Goal: Task Accomplishment & Management: Use online tool/utility

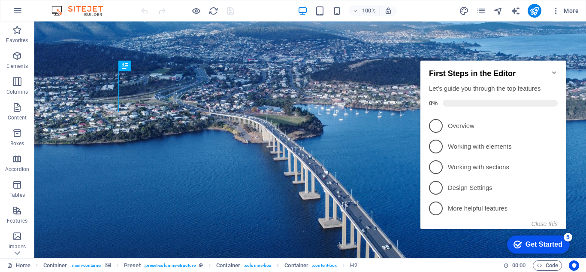
click at [553, 69] on icon "Minimize checklist" at bounding box center [554, 72] width 7 height 7
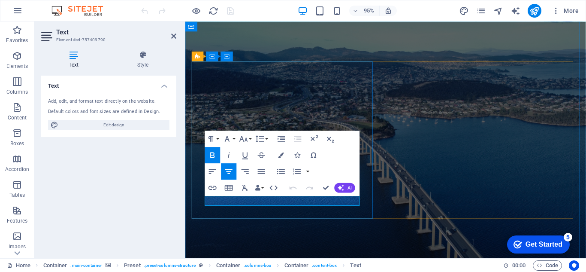
drag, startPoint x: 248, startPoint y: 212, endPoint x: 332, endPoint y: 207, distance: 84.2
click at [212, 184] on icon "button" at bounding box center [213, 187] width 10 height 10
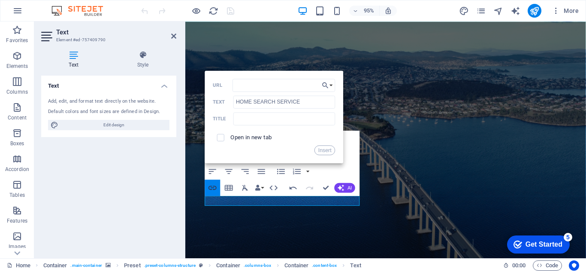
type input "https://homesearchservice.tiiny.site"
click at [325, 146] on button "Insert" at bounding box center [325, 150] width 21 height 10
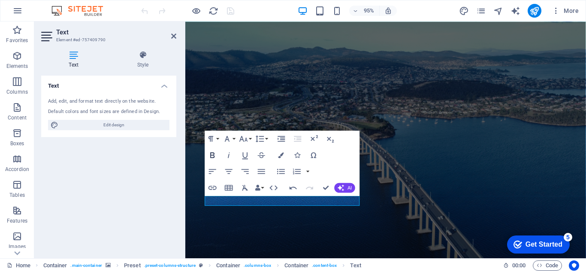
click at [212, 152] on icon "button" at bounding box center [213, 155] width 4 height 6
click at [533, 9] on icon "publish" at bounding box center [535, 11] width 10 height 10
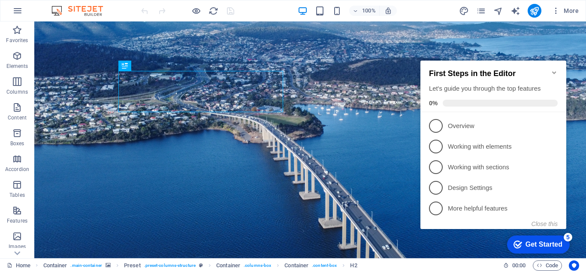
click at [555, 69] on icon "Minimize checklist" at bounding box center [554, 72] width 7 height 7
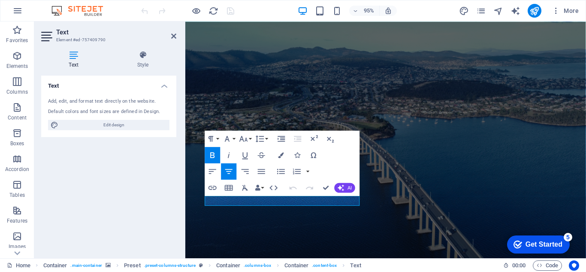
click at [329, 140] on icon "button" at bounding box center [331, 139] width 10 height 10
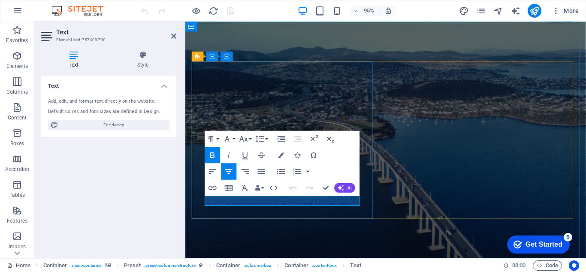
drag, startPoint x: 525, startPoint y: 177, endPoint x: 358, endPoint y: 135, distance: 171.7
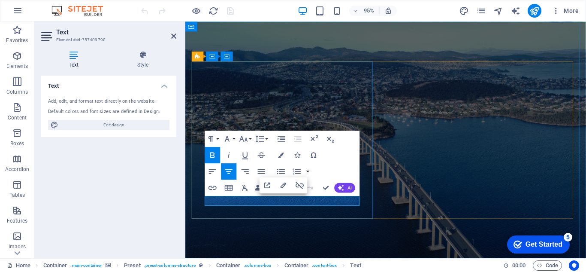
click at [211, 187] on icon "button" at bounding box center [213, 187] width 10 height 10
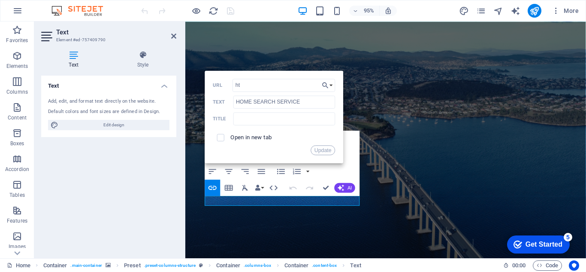
type input "h"
click at [324, 149] on button "Update" at bounding box center [323, 150] width 24 height 10
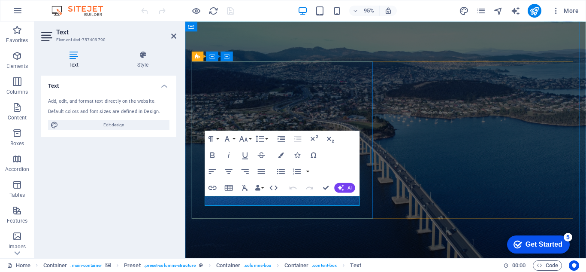
click at [211, 152] on icon "button" at bounding box center [213, 155] width 4 height 6
drag, startPoint x: 343, startPoint y: 209, endPoint x: 220, endPoint y: 207, distance: 122.4
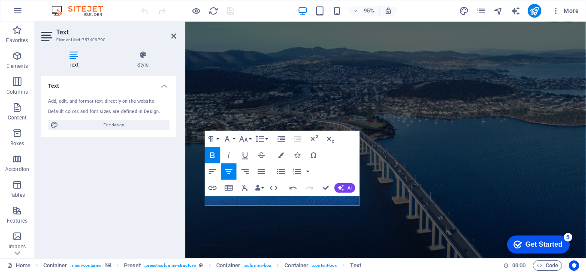
click at [208, 146] on button "Bold" at bounding box center [212, 154] width 15 height 16
click at [532, 9] on icon "publish" at bounding box center [535, 11] width 10 height 10
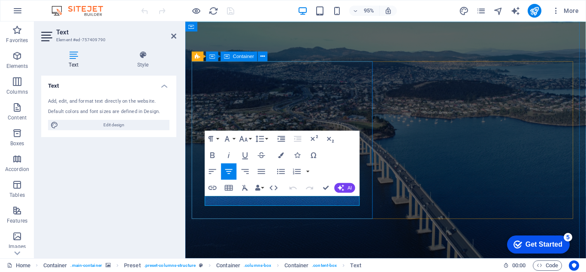
drag, startPoint x: 334, startPoint y: 208, endPoint x: 221, endPoint y: 218, distance: 113.8
click at [212, 185] on icon "button" at bounding box center [213, 187] width 10 height 10
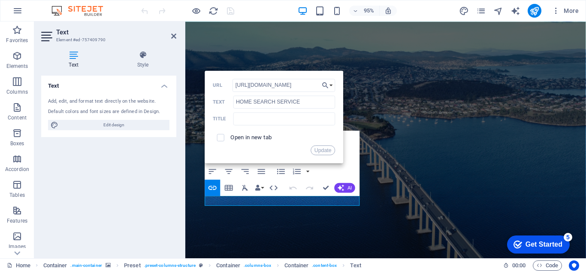
click at [354, 174] on div "Paragraph Format Normal Heading 1 Heading 2 Heading 3 Heading 4 Heading 5 Headi…" at bounding box center [282, 162] width 155 height 65
click at [322, 145] on button "Update" at bounding box center [323, 150] width 24 height 10
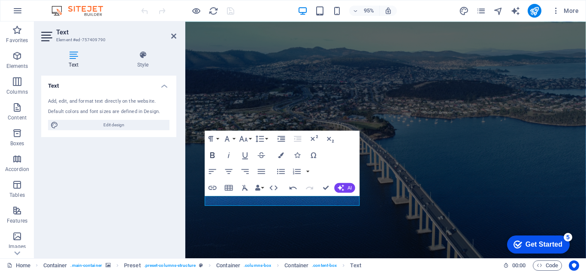
click at [209, 150] on icon "button" at bounding box center [213, 155] width 10 height 10
click at [279, 152] on icon "button" at bounding box center [282, 155] width 6 height 6
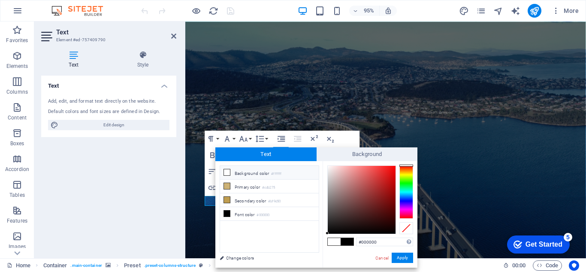
click at [225, 171] on icon at bounding box center [227, 172] width 6 height 6
click at [251, 172] on li "Background color #ffffff" at bounding box center [269, 173] width 99 height 14
click at [227, 170] on icon at bounding box center [227, 172] width 6 height 6
click at [227, 186] on icon at bounding box center [227, 186] width 6 height 6
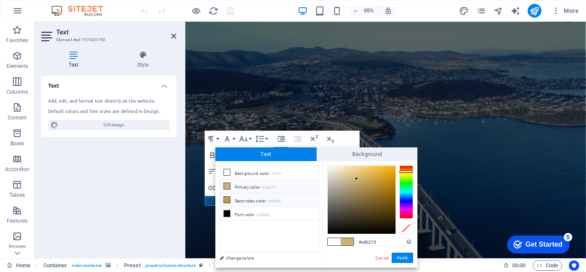
click at [227, 199] on icon at bounding box center [227, 200] width 6 height 6
click at [227, 213] on icon at bounding box center [227, 213] width 6 height 6
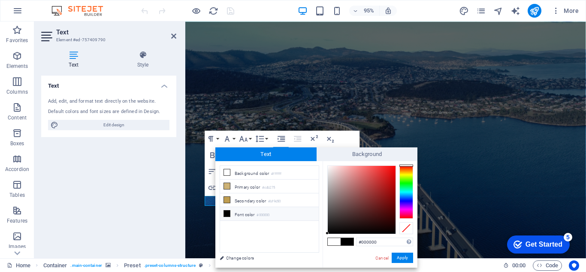
click at [334, 241] on span at bounding box center [334, 241] width 13 height 7
type input "#ffffff"
click at [381, 255] on link "Cancel" at bounding box center [382, 258] width 15 height 6
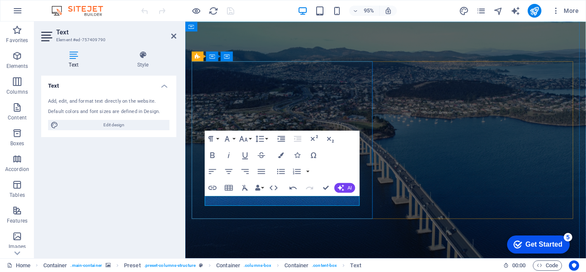
drag, startPoint x: 335, startPoint y: 211, endPoint x: 238, endPoint y: 212, distance: 97.0
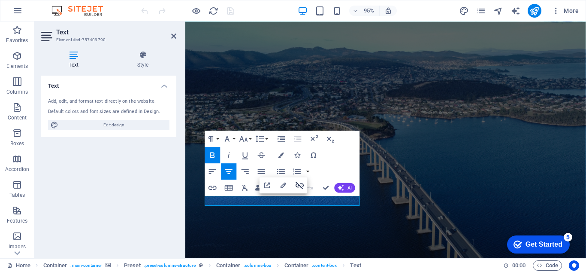
click at [297, 183] on icon "button" at bounding box center [300, 184] width 8 height 7
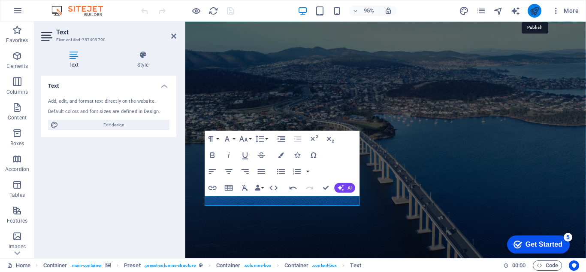
click at [532, 6] on icon "publish" at bounding box center [535, 11] width 10 height 10
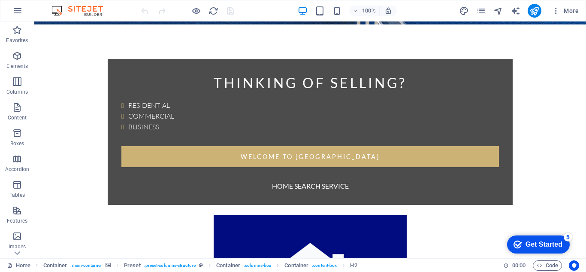
scroll to position [257, 0]
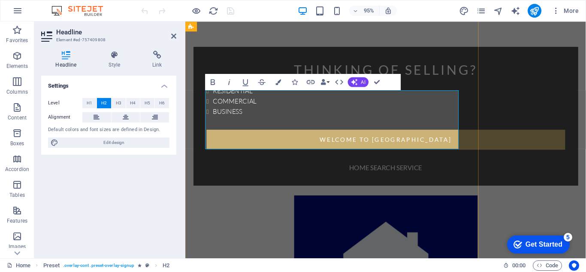
drag, startPoint x: 244, startPoint y: 103, endPoint x: 443, endPoint y: 100, distance: 199.6
click at [211, 79] on icon "button" at bounding box center [213, 82] width 10 height 10
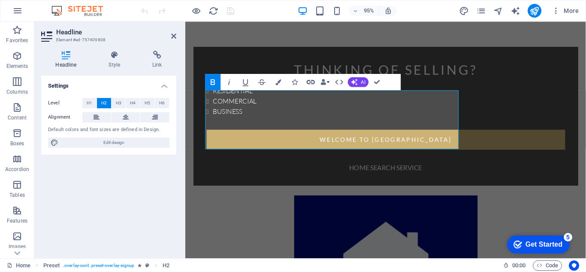
click at [310, 79] on icon "button" at bounding box center [311, 82] width 10 height 10
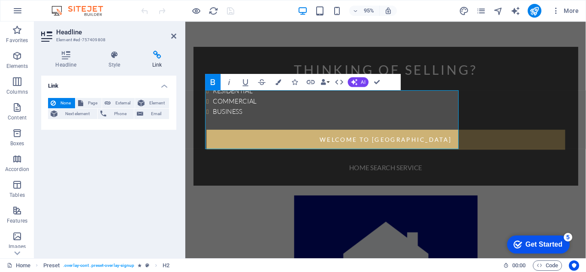
click at [158, 54] on icon at bounding box center [157, 55] width 38 height 9
click at [120, 101] on span "External" at bounding box center [122, 103] width 19 height 10
select select "blank"
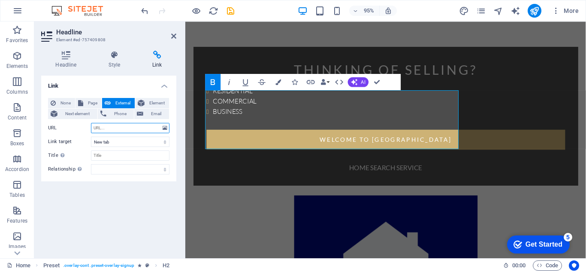
paste input "https://homesearchservice.tiiny.site"
drag, startPoint x: 277, startPoint y: 149, endPoint x: 201, endPoint y: 126, distance: 79.3
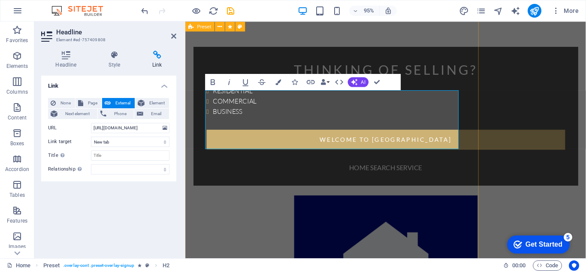
scroll to position [0, 0]
click at [137, 129] on input "https://homesearchservice.tiiny.site" at bounding box center [130, 128] width 79 height 10
type input "h"
click at [174, 34] on icon at bounding box center [173, 36] width 5 height 7
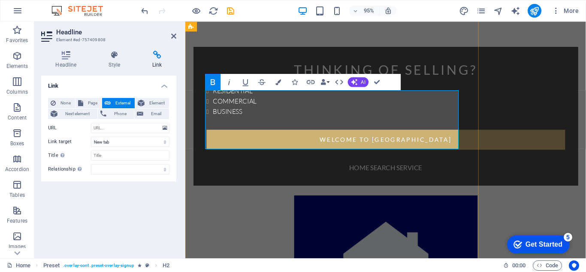
drag, startPoint x: 449, startPoint y: 143, endPoint x: 408, endPoint y: 112, distance: 51.4
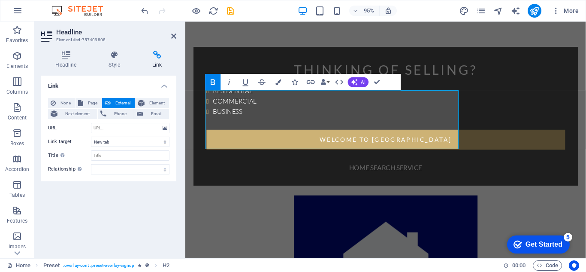
click at [209, 79] on icon "button" at bounding box center [213, 82] width 10 height 10
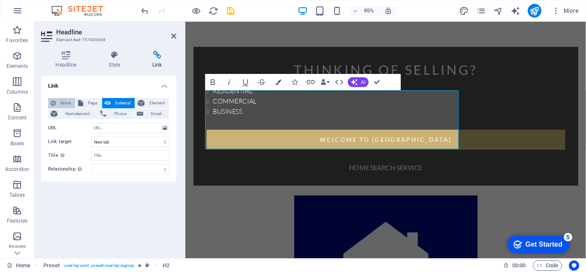
click at [62, 99] on span "None" at bounding box center [65, 103] width 14 height 10
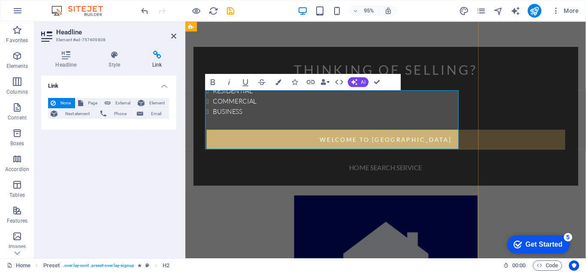
click at [172, 36] on icon at bounding box center [173, 36] width 5 height 7
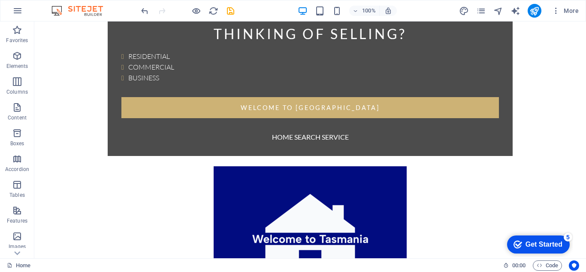
scroll to position [251, 0]
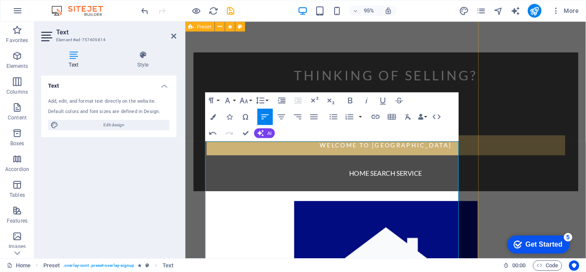
drag, startPoint x: 283, startPoint y: 216, endPoint x: 203, endPoint y: 216, distance: 79.4
click at [350, 97] on icon "button" at bounding box center [351, 100] width 10 height 10
click at [375, 115] on icon "button" at bounding box center [376, 117] width 10 height 10
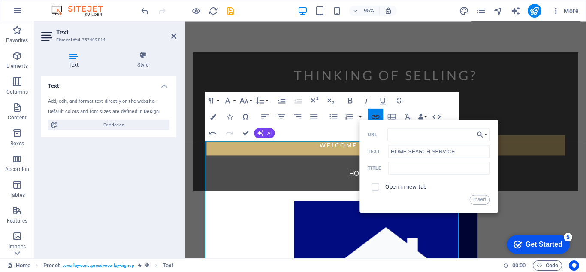
type input "https://homesearchservice.tiiny.site"
click at [481, 197] on button "Insert" at bounding box center [480, 199] width 21 height 10
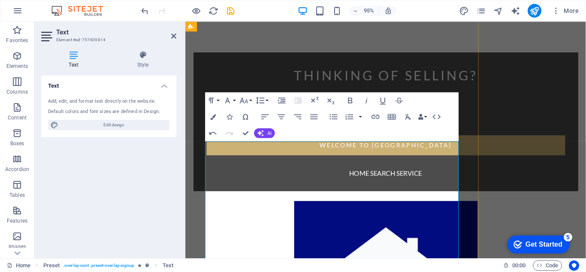
drag, startPoint x: 297, startPoint y: 214, endPoint x: 192, endPoint y: 215, distance: 105.6
click at [212, 115] on icon "button" at bounding box center [213, 117] width 6 height 6
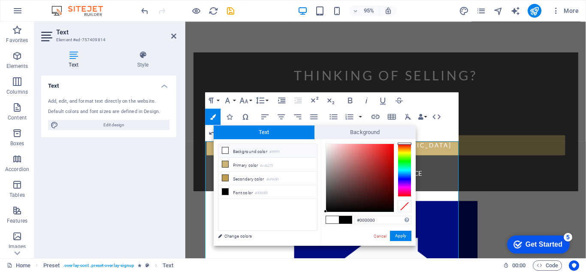
click at [223, 148] on icon at bounding box center [225, 150] width 6 height 6
type input "#ffffff"
click at [400, 232] on button "Apply" at bounding box center [400, 236] width 21 height 10
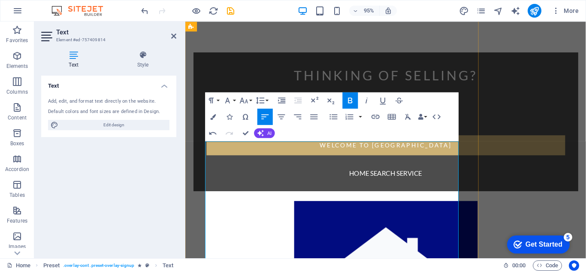
drag, startPoint x: 291, startPoint y: 215, endPoint x: 197, endPoint y: 215, distance: 93.6
click at [374, 115] on icon "button" at bounding box center [376, 117] width 8 height 4
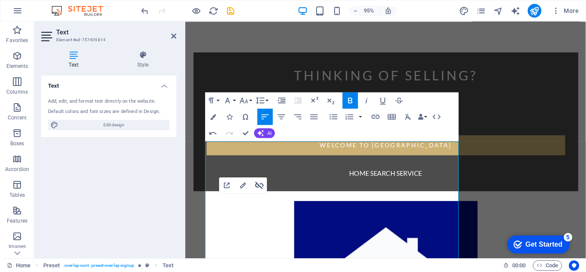
click at [258, 186] on icon "button" at bounding box center [260, 185] width 10 height 10
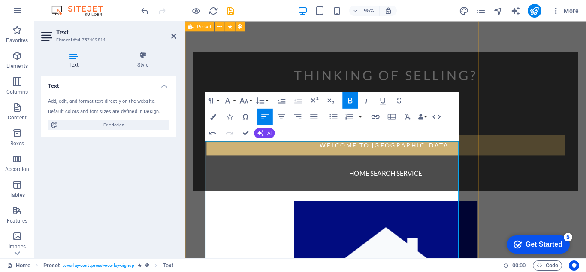
drag, startPoint x: 292, startPoint y: 215, endPoint x: 201, endPoint y: 214, distance: 91.4
drag, startPoint x: 321, startPoint y: 234, endPoint x: 196, endPoint y: 235, distance: 124.5
click at [211, 114] on icon "button" at bounding box center [213, 117] width 6 height 6
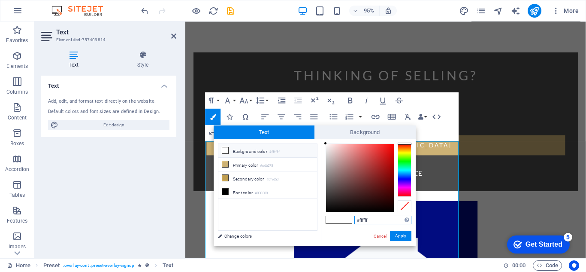
drag, startPoint x: 377, startPoint y: 220, endPoint x: 352, endPoint y: 220, distance: 24.9
click at [352, 220] on div "#ffffff Supported formats #0852ed rgb(8, 82, 237) rgba(8, 82, 237, 90%) hsv(221…" at bounding box center [368, 254] width 95 height 231
click at [435, 99] on div "Paragraph Format Normal Heading 1 Heading 2 Heading 3 Heading 4 Heading 5 Headi…" at bounding box center [333, 116] width 254 height 49
click at [380, 234] on link "Cancel" at bounding box center [380, 236] width 15 height 6
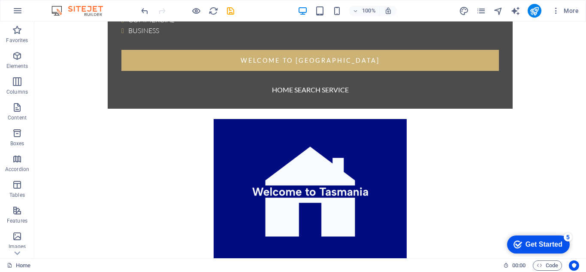
scroll to position [291, 0]
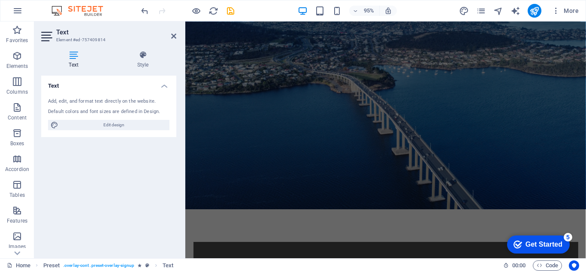
scroll to position [33, 0]
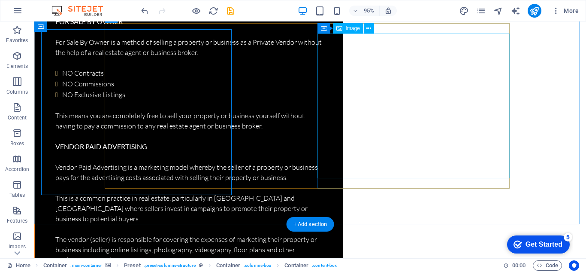
scroll to position [0, 0]
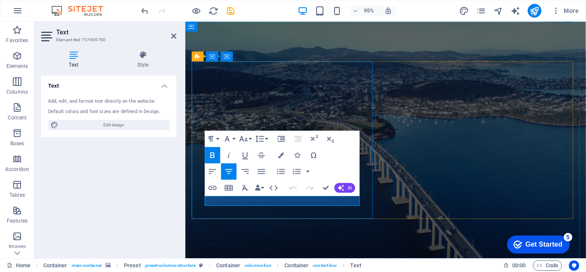
drag, startPoint x: 330, startPoint y: 207, endPoint x: 230, endPoint y: 207, distance: 100.0
click at [211, 183] on icon "button" at bounding box center [213, 187] width 10 height 10
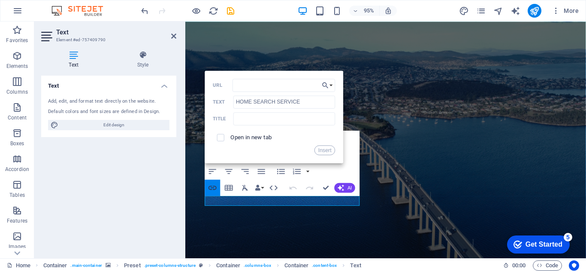
type input "https://homesearchservice.tiiny.site/"
click at [325, 148] on button "Insert" at bounding box center [325, 150] width 21 height 10
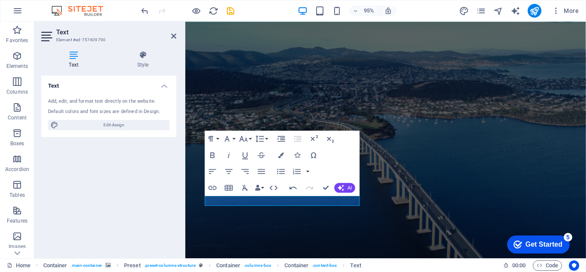
scroll to position [0, 0]
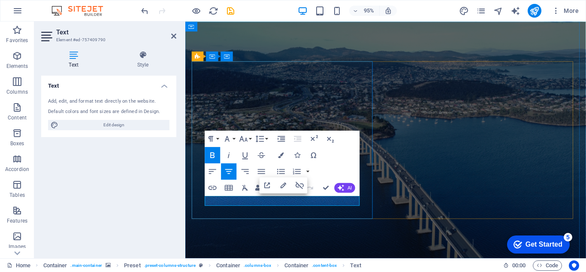
drag, startPoint x: 338, startPoint y: 207, endPoint x: 215, endPoint y: 207, distance: 123.2
click at [281, 152] on icon "button" at bounding box center [282, 155] width 6 height 6
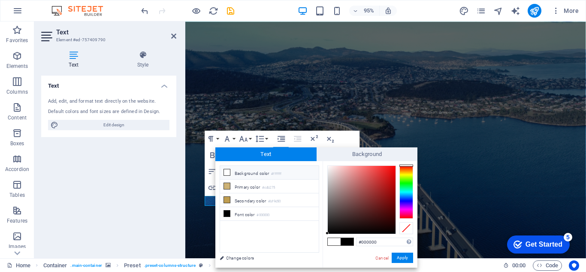
click at [332, 240] on span at bounding box center [334, 241] width 13 height 7
type input "#ffffff"
click at [403, 256] on button "Apply" at bounding box center [402, 257] width 21 height 10
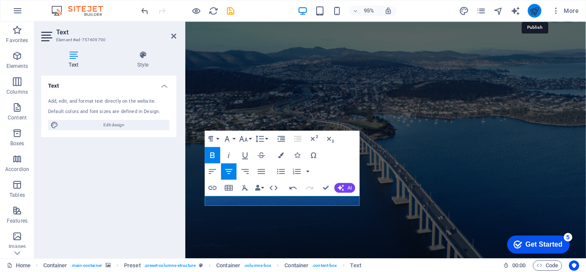
click at [533, 8] on icon "publish" at bounding box center [535, 11] width 10 height 10
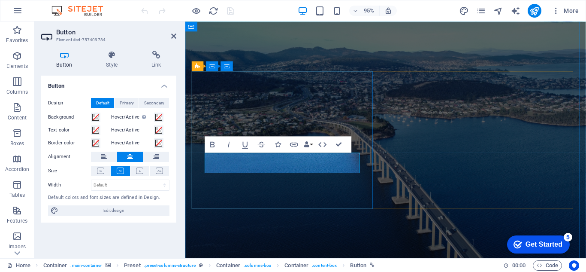
drag, startPoint x: 328, startPoint y: 172, endPoint x: 242, endPoint y: 181, distance: 86.3
click at [210, 141] on icon "button" at bounding box center [213, 145] width 10 height 10
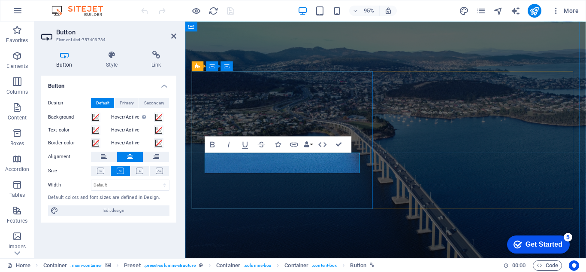
drag, startPoint x: 328, startPoint y: 169, endPoint x: 243, endPoint y: 172, distance: 85.9
click at [210, 142] on icon "button" at bounding box center [213, 145] width 10 height 10
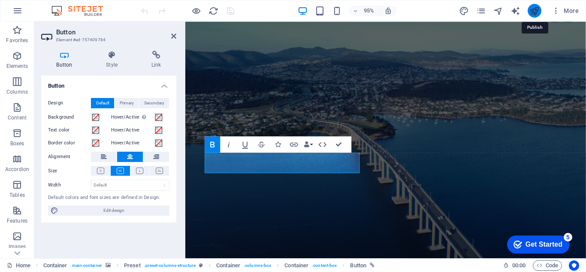
click at [534, 6] on icon "publish" at bounding box center [535, 11] width 10 height 10
